Goal: Navigation & Orientation: Find specific page/section

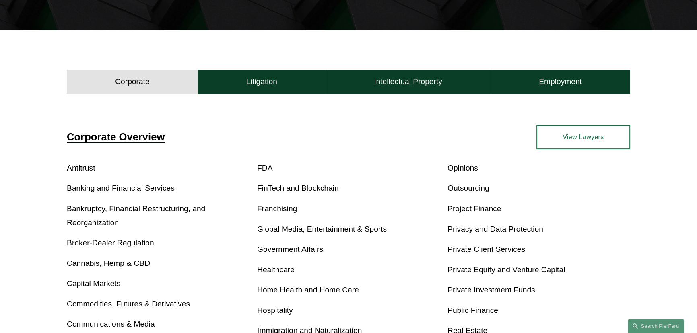
scroll to position [219, 0]
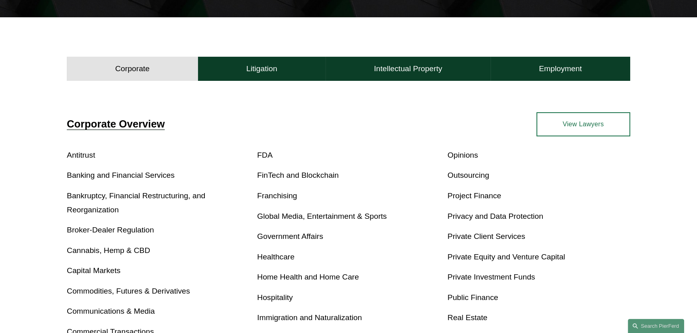
click at [371, 215] on link "Global Media, Entertainment & Sports" at bounding box center [322, 216] width 130 height 8
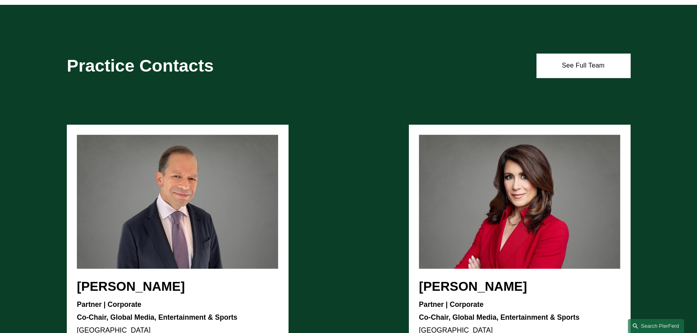
scroll to position [768, 0]
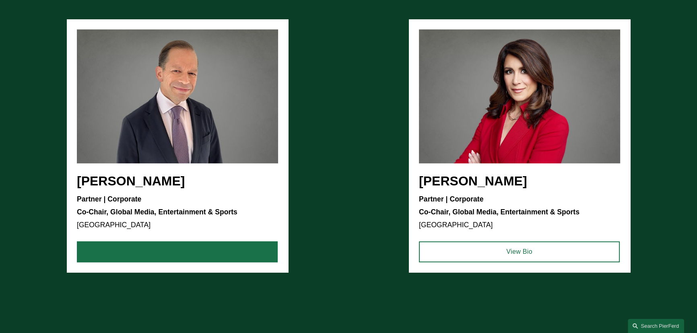
click at [220, 251] on link "View Bio" at bounding box center [177, 251] width 201 height 21
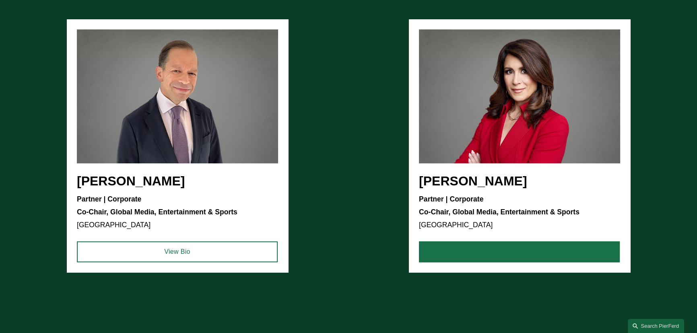
click at [559, 254] on link "View Bio" at bounding box center [519, 251] width 201 height 21
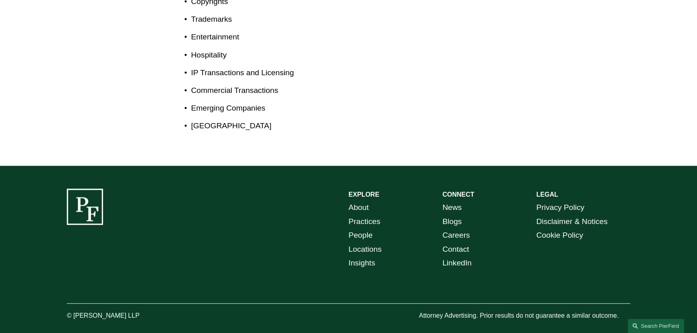
scroll to position [272, 0]
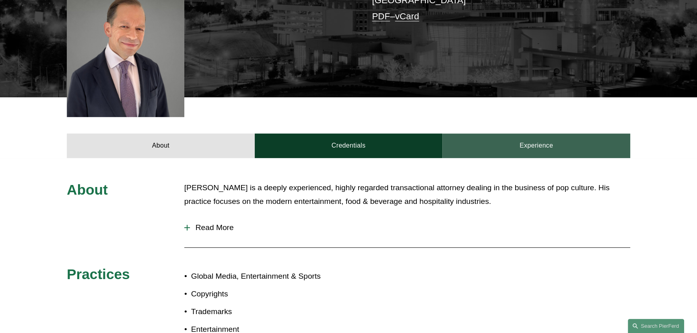
click at [512, 134] on link "Experience" at bounding box center [536, 146] width 188 height 24
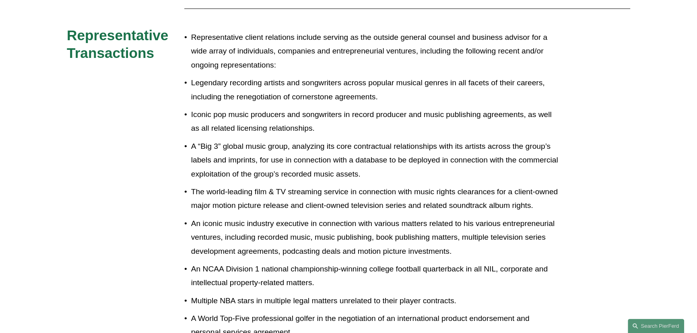
scroll to position [528, 0]
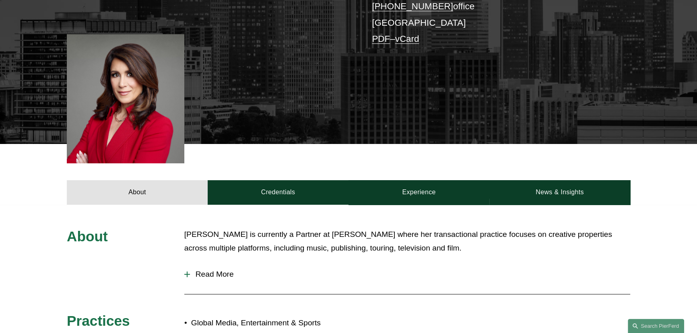
scroll to position [219, 0]
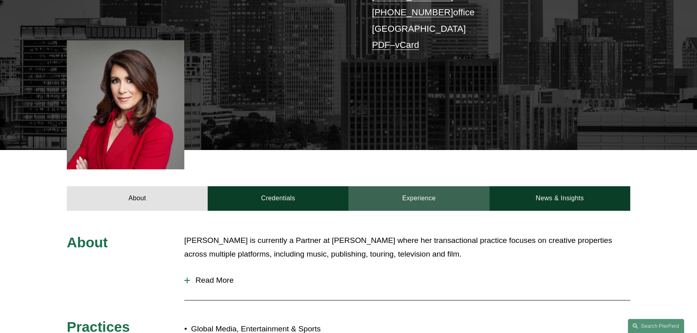
click at [433, 188] on link "Experience" at bounding box center [418, 198] width 141 height 24
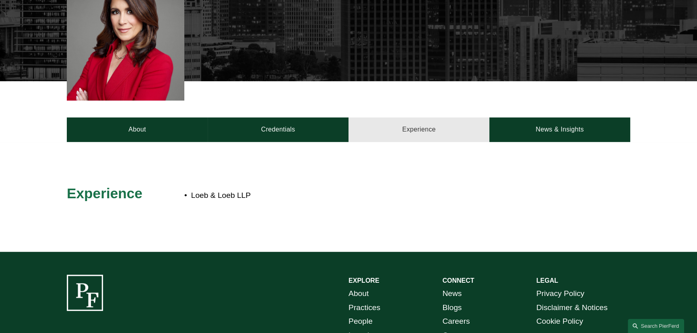
scroll to position [374, 0]
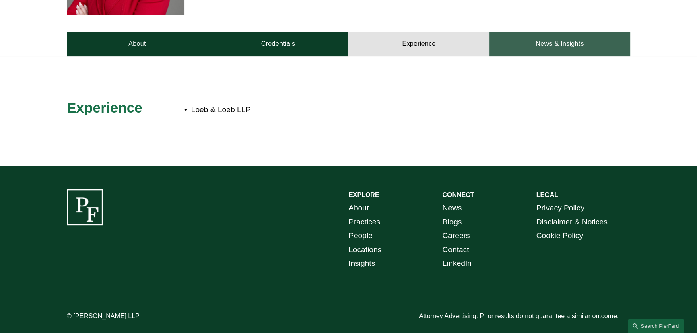
click at [574, 32] on link "News & Insights" at bounding box center [559, 44] width 141 height 24
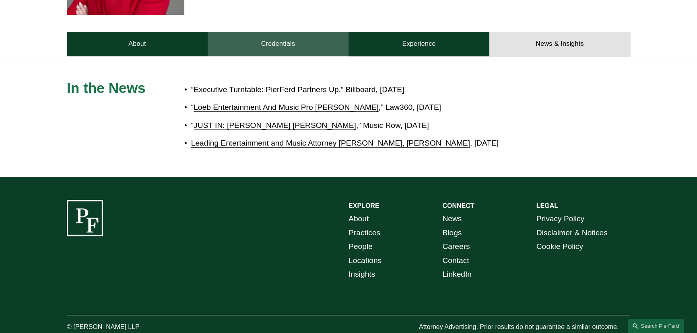
click at [278, 32] on link "Credentials" at bounding box center [278, 44] width 141 height 24
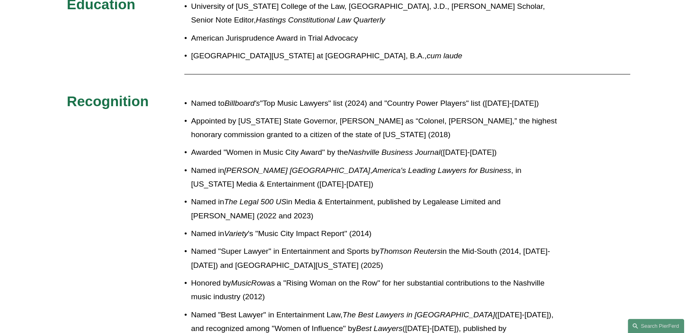
scroll to position [337, 0]
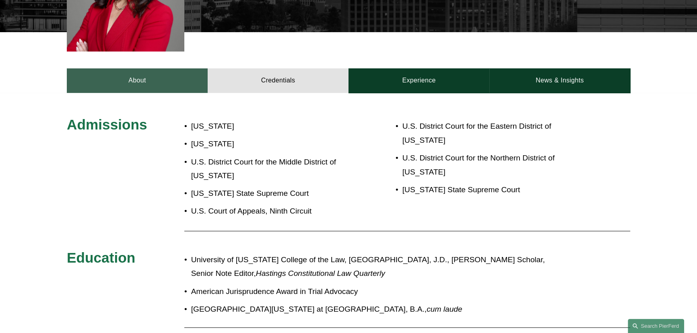
click at [109, 73] on link "About" at bounding box center [137, 80] width 141 height 24
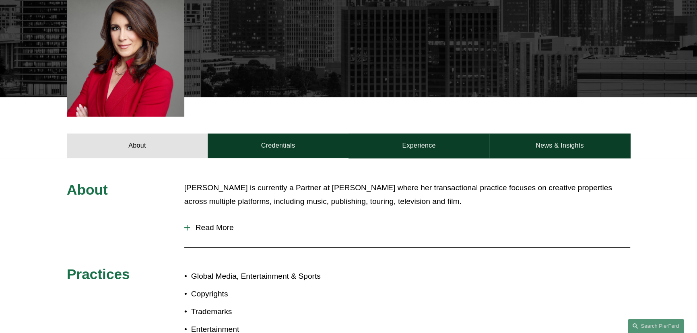
scroll to position [0, 0]
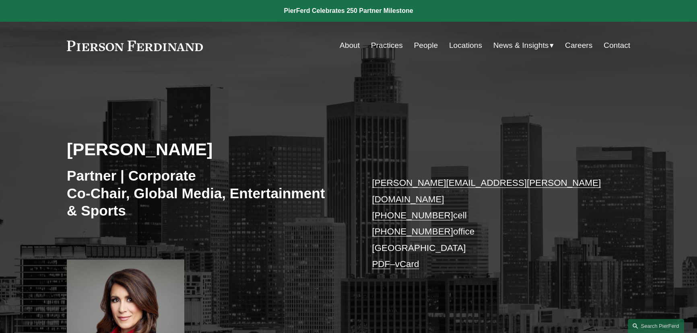
click at [588, 46] on link "Careers" at bounding box center [578, 45] width 27 height 15
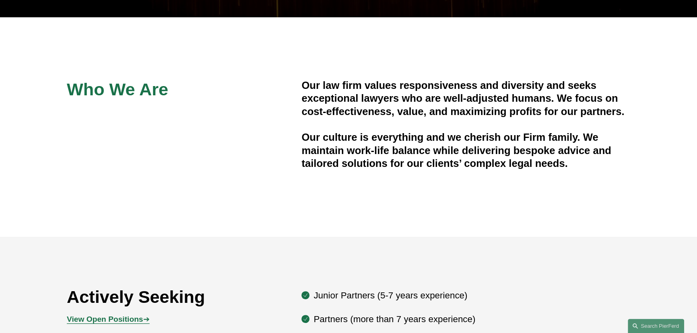
scroll to position [366, 0]
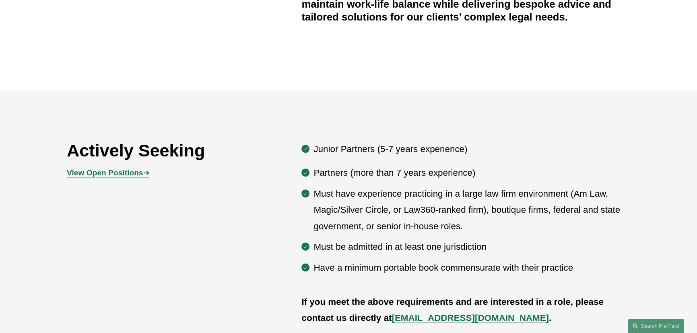
click at [139, 169] on p "View Open Positions ➔" at bounding box center [137, 173] width 141 height 14
click at [124, 170] on strong "View Open Positions" at bounding box center [105, 173] width 76 height 8
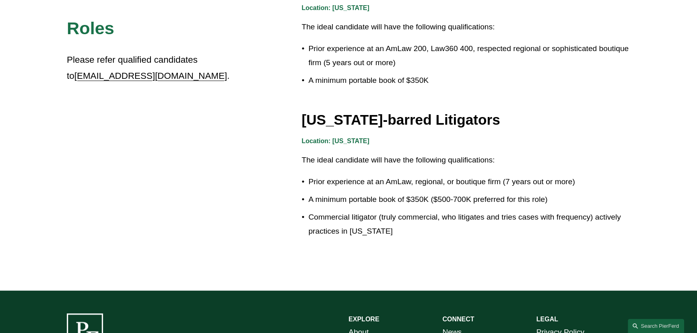
scroll to position [1487, 0]
